Goal: Information Seeking & Learning: Learn about a topic

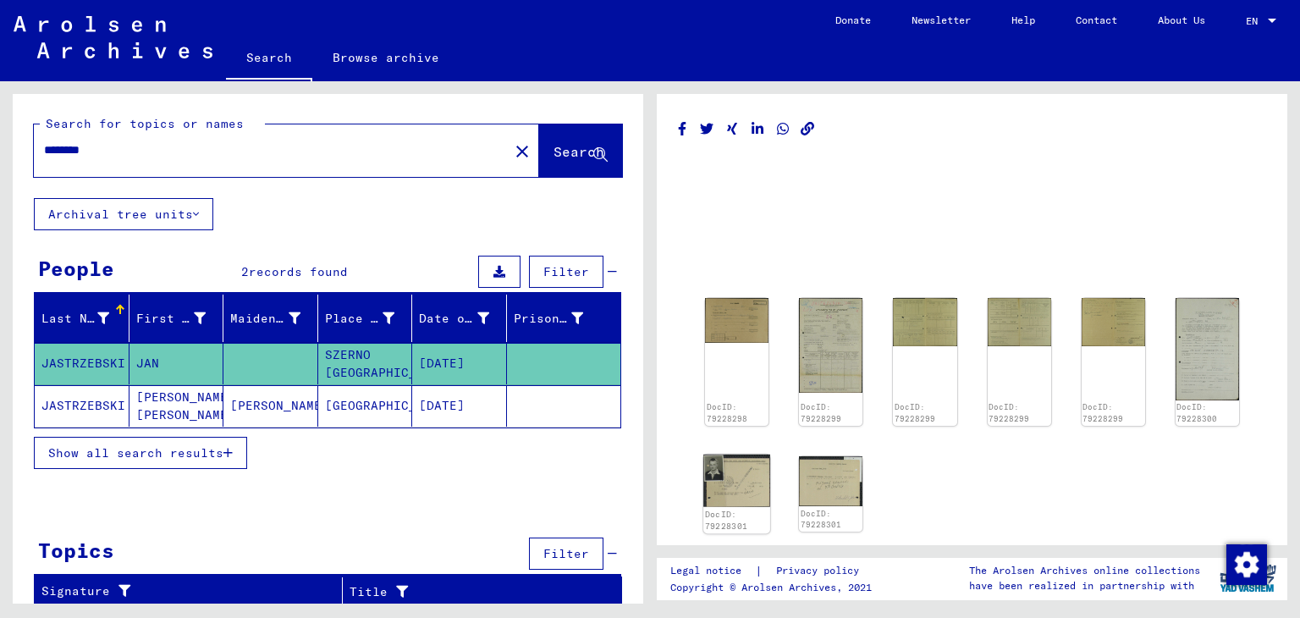
click at [731, 488] on img at bounding box center [736, 481] width 67 height 52
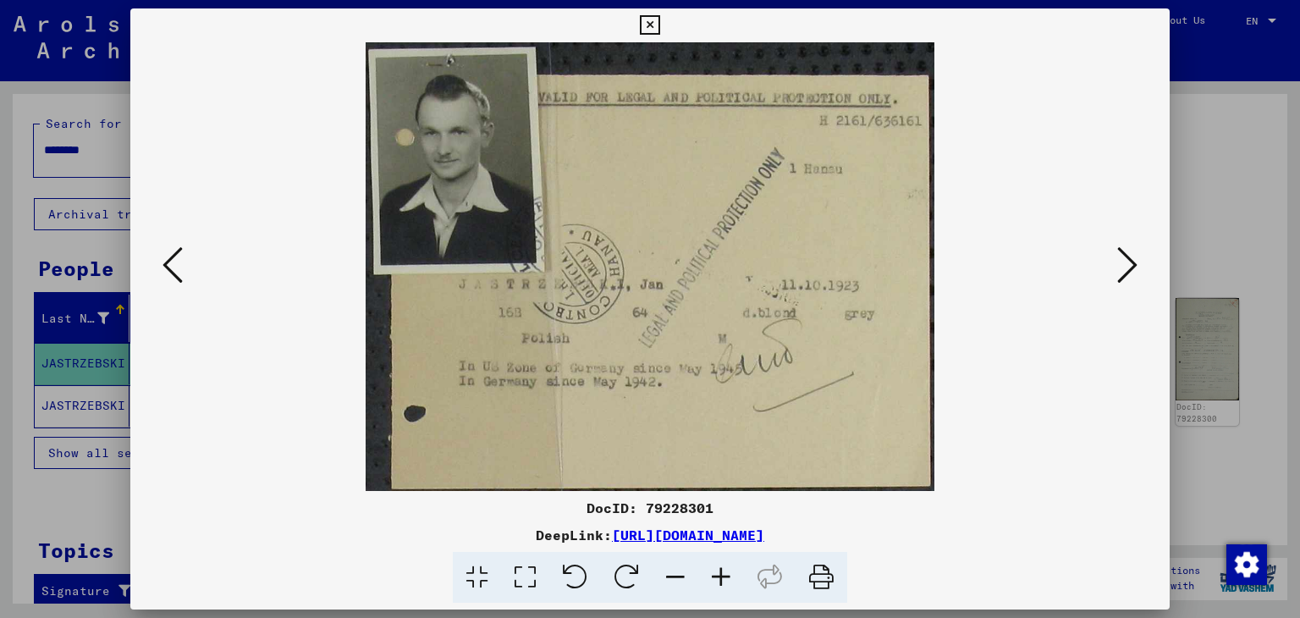
click at [168, 262] on icon at bounding box center [173, 265] width 20 height 41
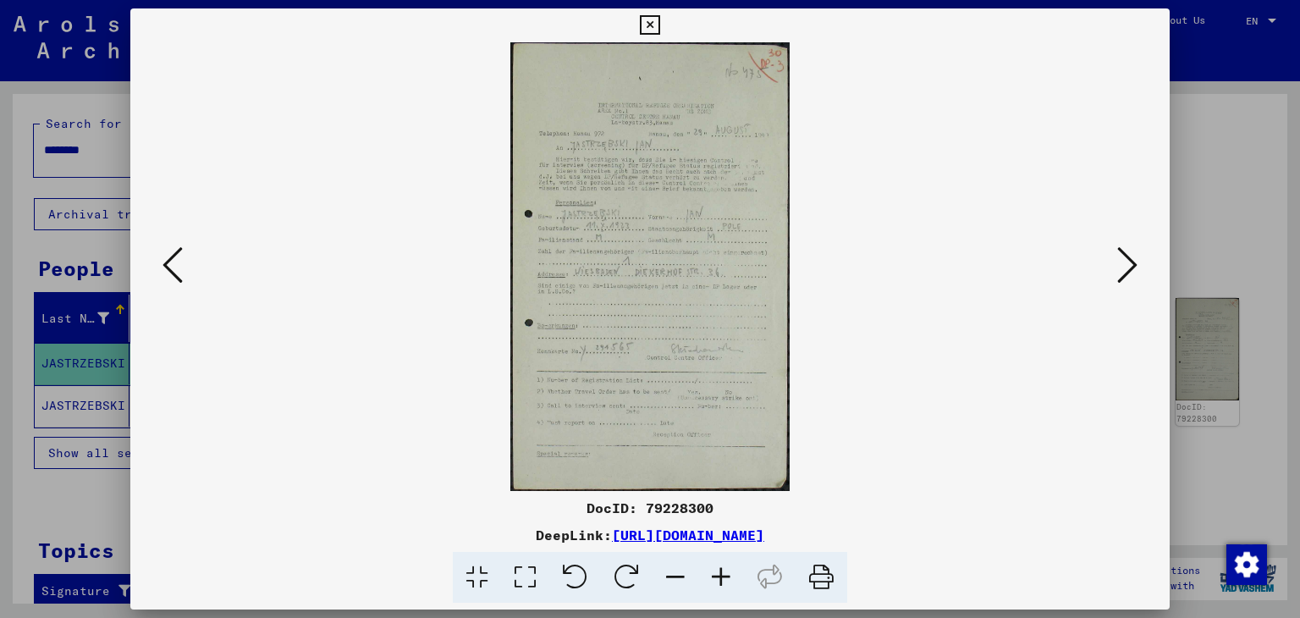
click at [168, 262] on icon at bounding box center [173, 265] width 20 height 41
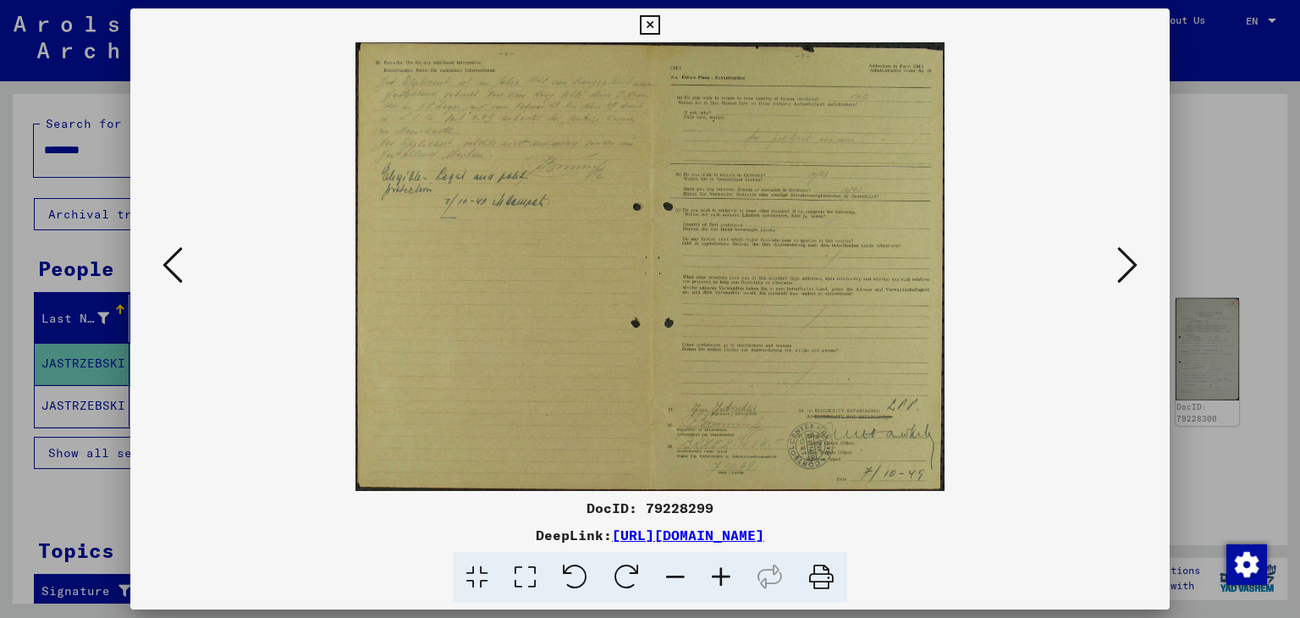
click at [168, 262] on icon at bounding box center [173, 265] width 20 height 41
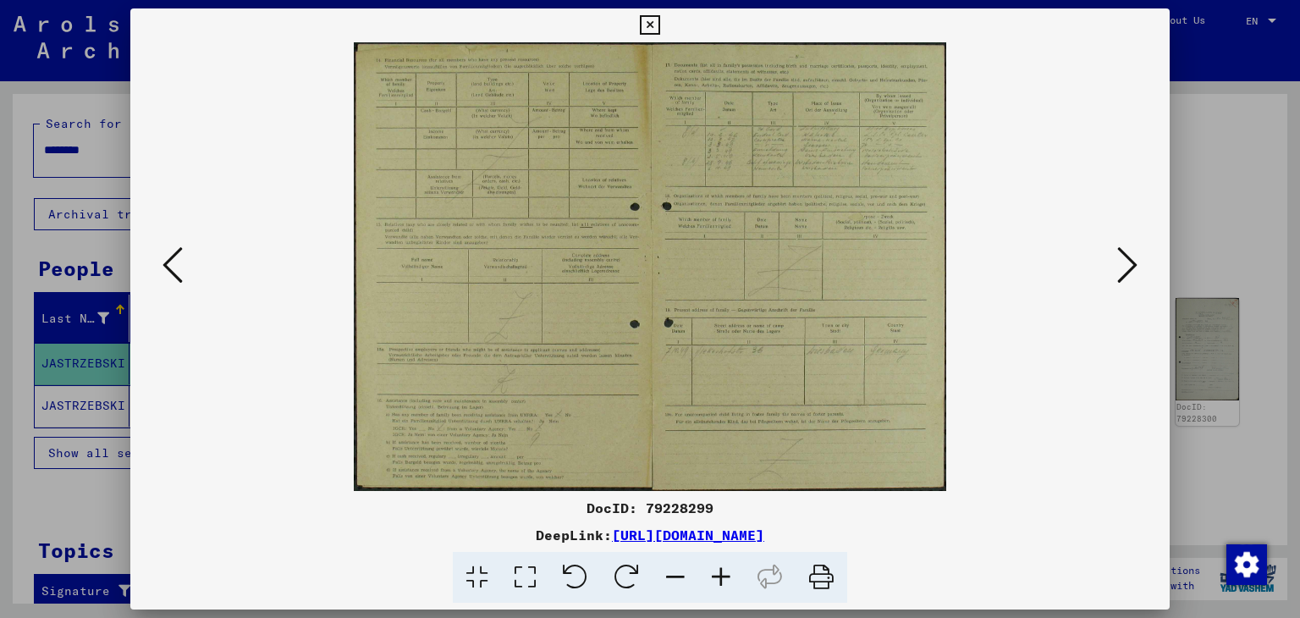
click at [168, 262] on icon at bounding box center [173, 265] width 20 height 41
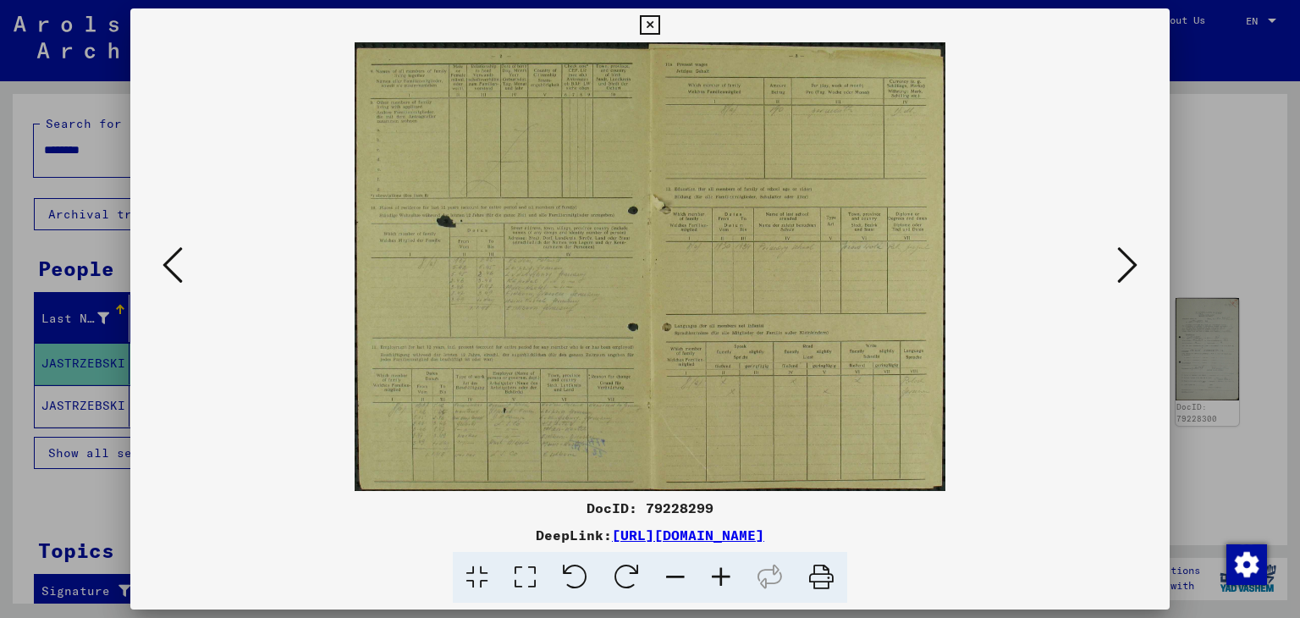
click at [168, 262] on icon at bounding box center [173, 265] width 20 height 41
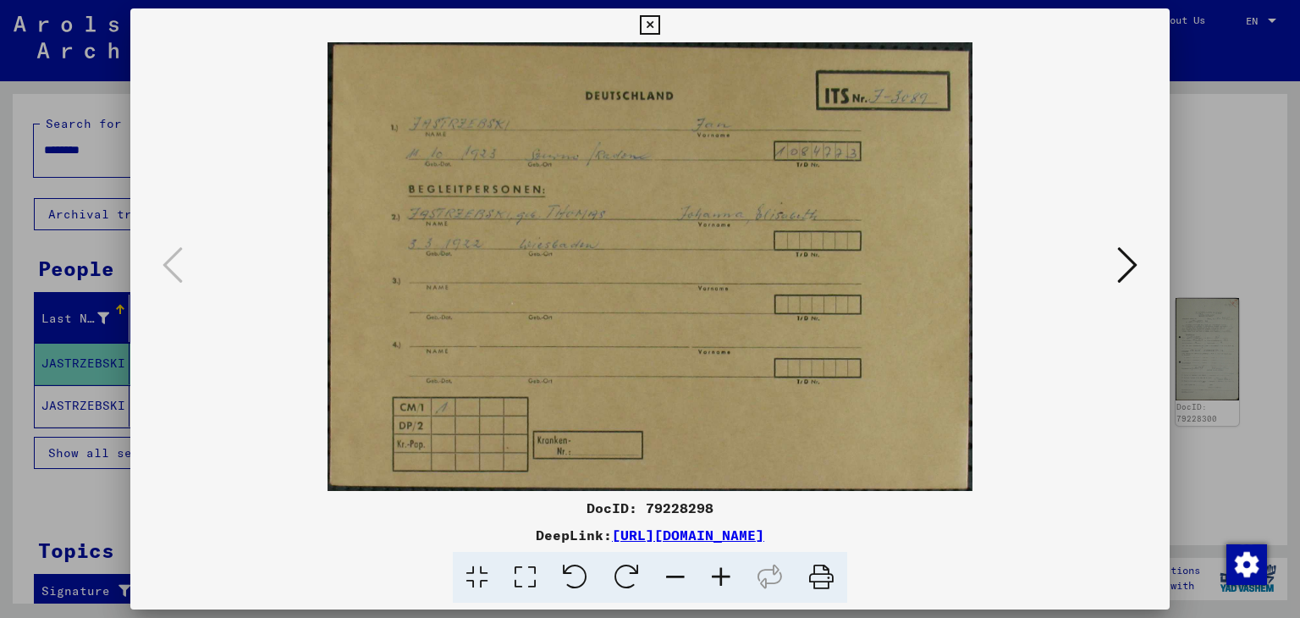
click at [1118, 274] on icon at bounding box center [1127, 265] width 20 height 41
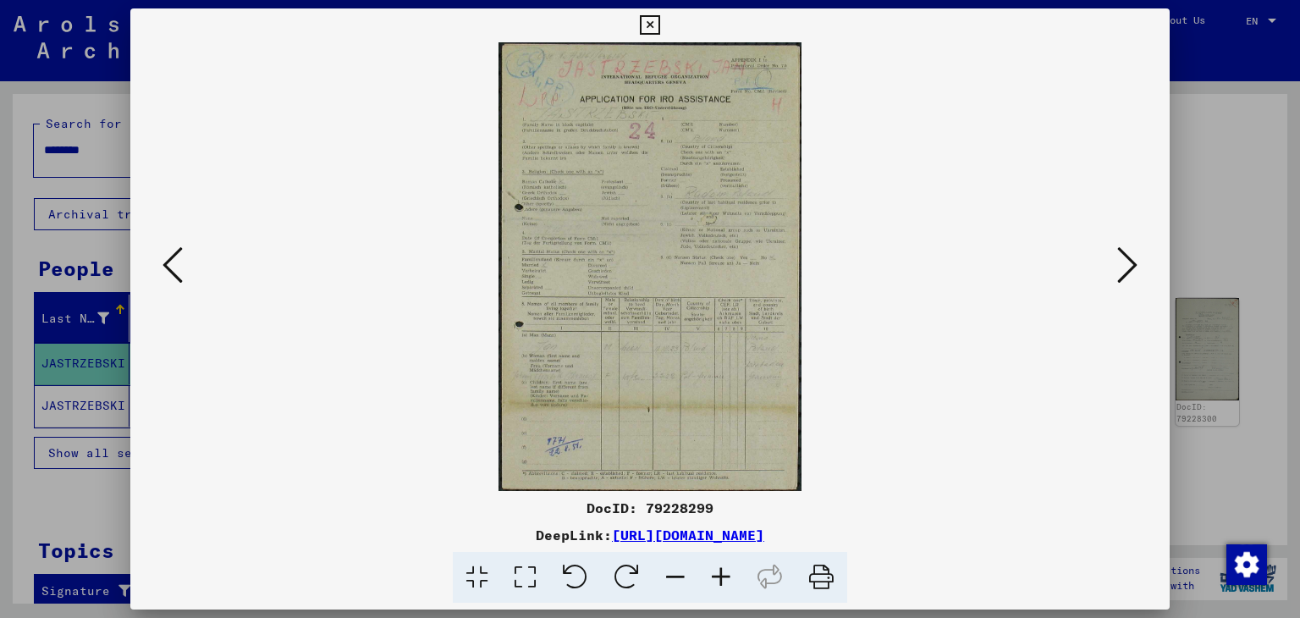
click at [1117, 274] on icon at bounding box center [1127, 265] width 20 height 41
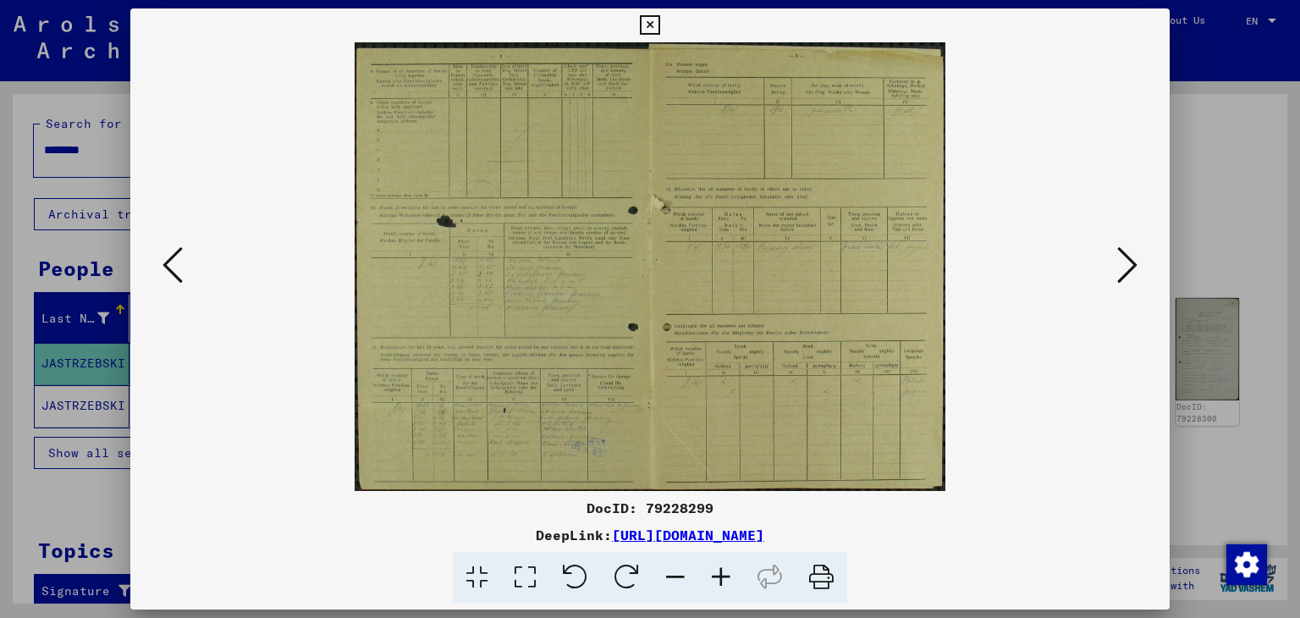
click at [1117, 274] on icon at bounding box center [1127, 265] width 20 height 41
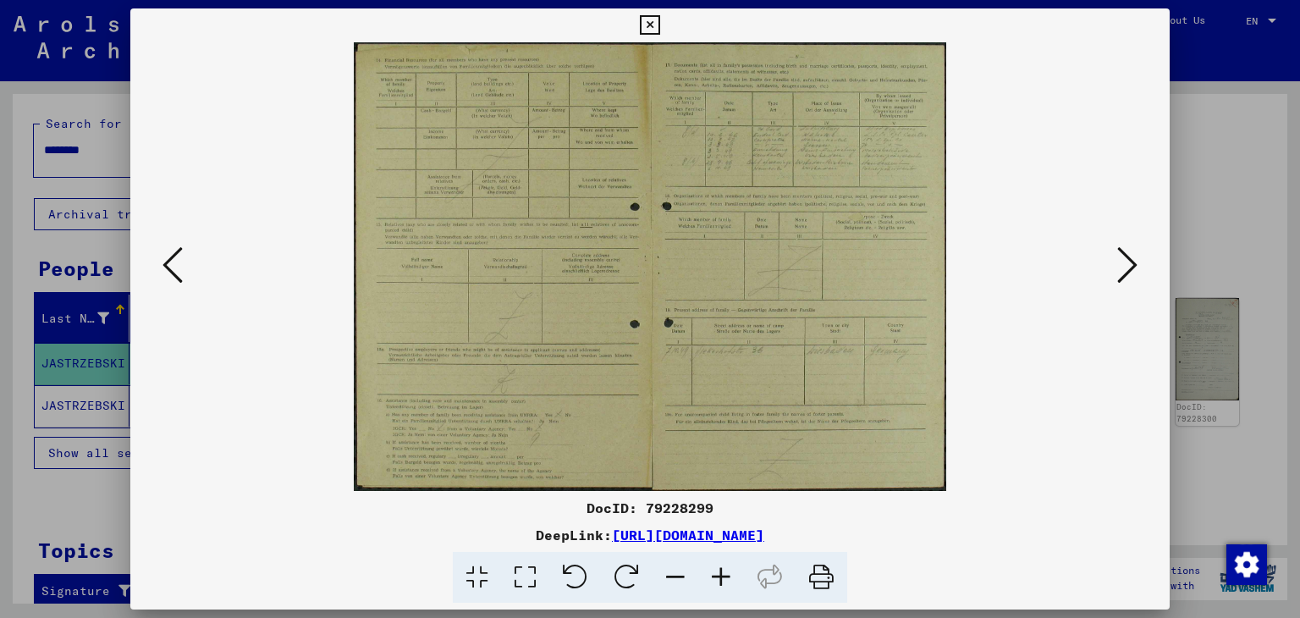
click at [1117, 274] on icon at bounding box center [1127, 265] width 20 height 41
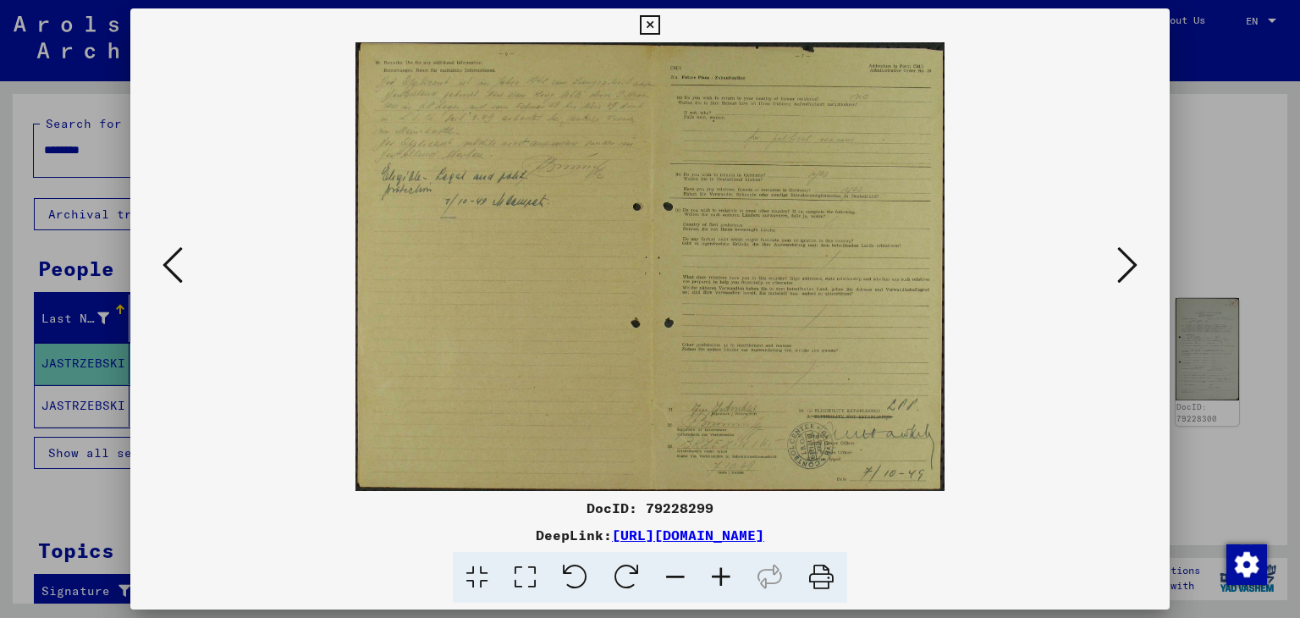
click at [1117, 274] on icon at bounding box center [1127, 265] width 20 height 41
